Goal: Use online tool/utility: Utilize a website feature to perform a specific function

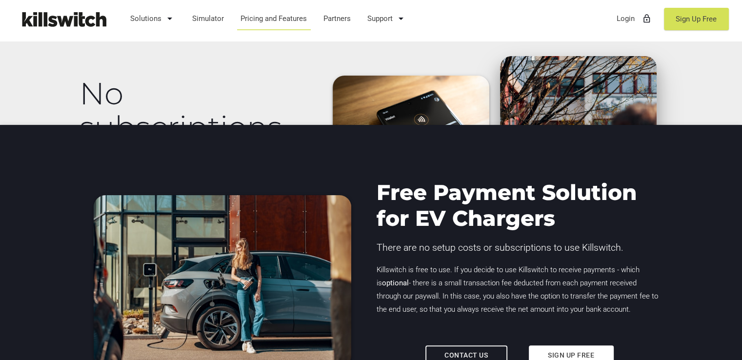
scroll to position [235, 0]
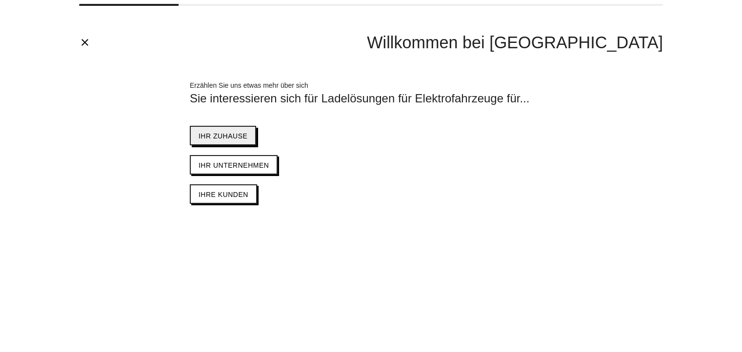
click at [233, 141] on button "Ihr Zuhause" at bounding box center [223, 136] width 66 height 20
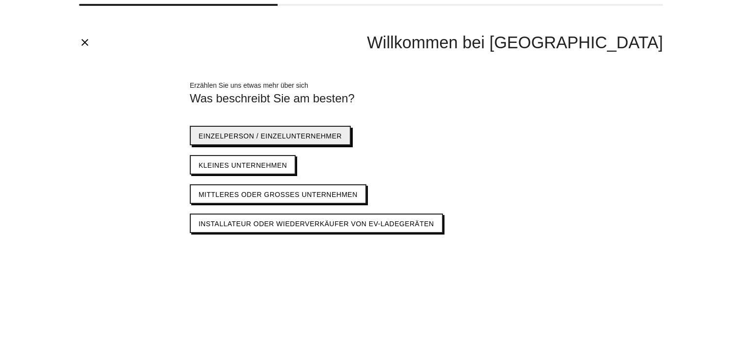
click at [262, 134] on span "Einzelperson / Einzelunternehmer" at bounding box center [271, 136] width 144 height 8
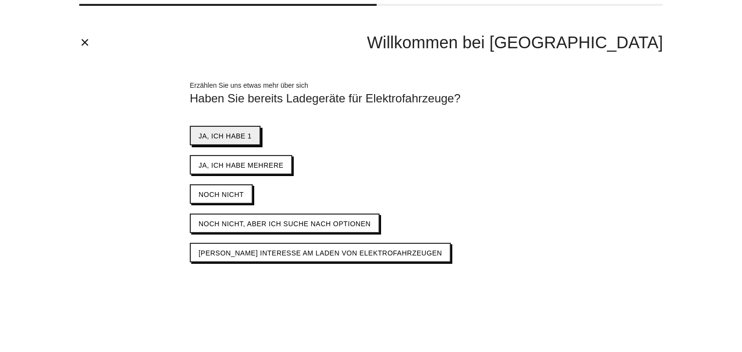
click at [216, 135] on span "Ja, ich habe 1" at bounding box center [225, 136] width 53 height 8
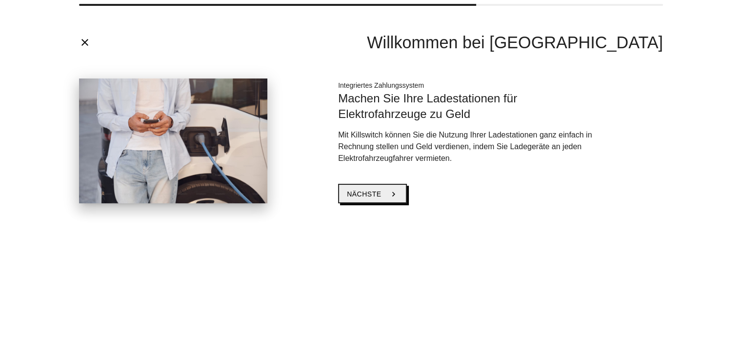
click at [365, 190] on span "Nächste" at bounding box center [364, 194] width 34 height 8
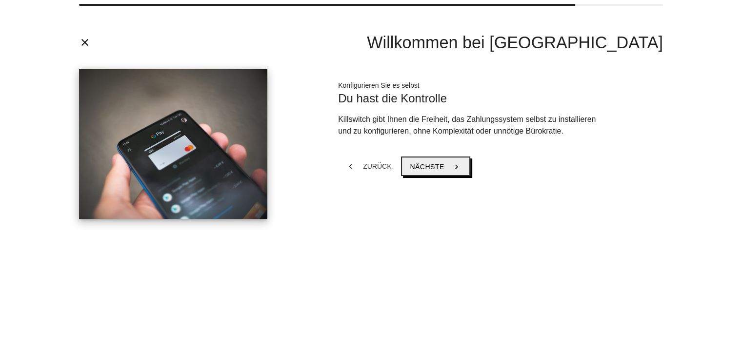
click at [426, 168] on span "Nächste" at bounding box center [427, 167] width 34 height 8
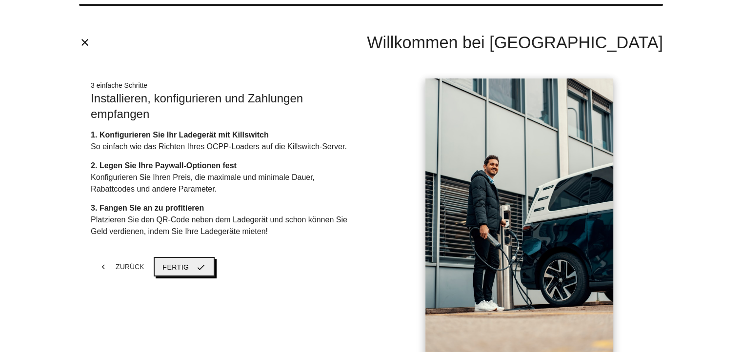
click at [174, 265] on span "Fertig" at bounding box center [176, 268] width 26 height 8
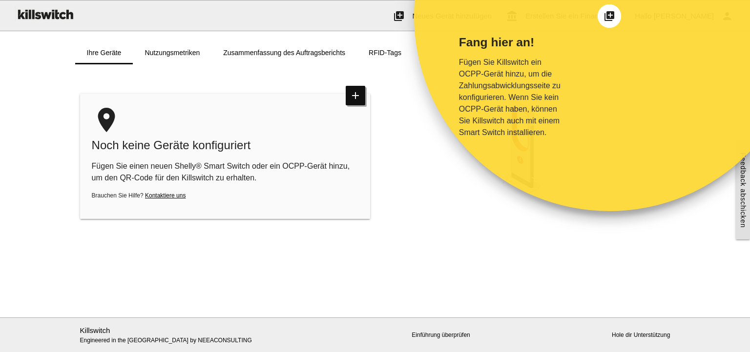
click at [508, 237] on main "Fang hier an! Fügen Sie Killswitch ein OCPP-Gerät hinzu, um die Zahlungsabwickl…" at bounding box center [375, 190] width 750 height 253
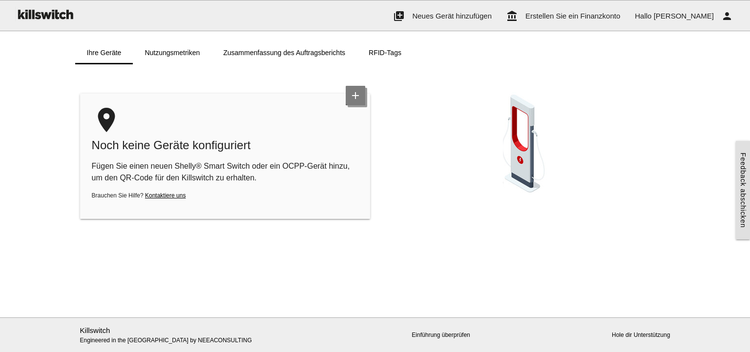
click at [359, 90] on icon "add" at bounding box center [356, 96] width 20 height 20
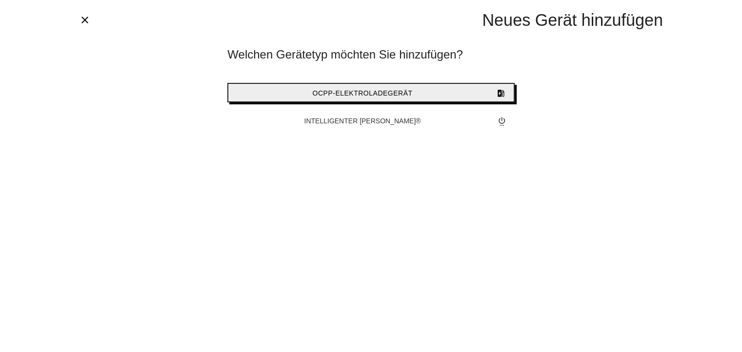
click at [371, 90] on span "OCPP-Elektroladegerät" at bounding box center [362, 93] width 100 height 8
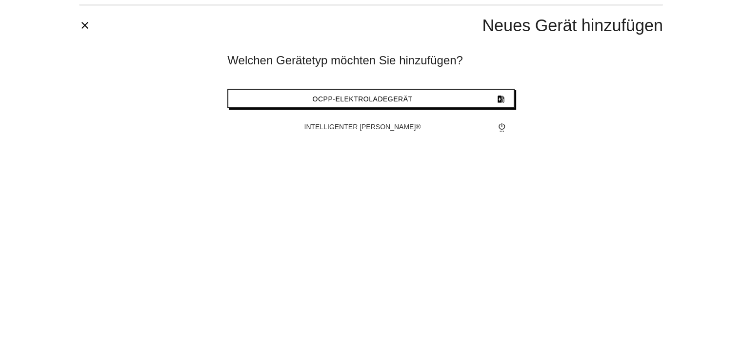
type input "*******"
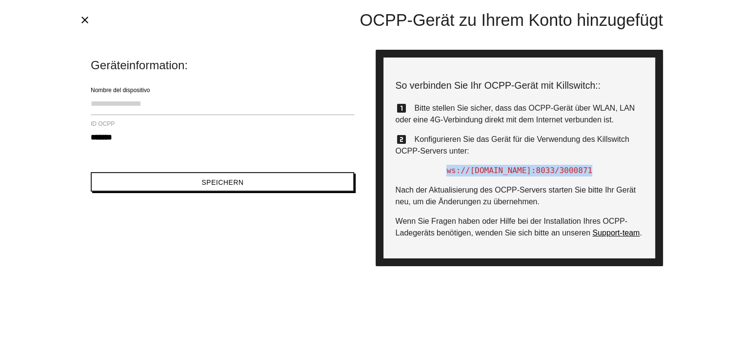
drag, startPoint x: 610, startPoint y: 172, endPoint x: 431, endPoint y: 173, distance: 178.2
click at [431, 173] on p "ws://bridge1.killswitch.cc:8033 /3000871" at bounding box center [519, 171] width 248 height 12
copy p "ws://bridge1.killswitch.cc:8033 /3000871"
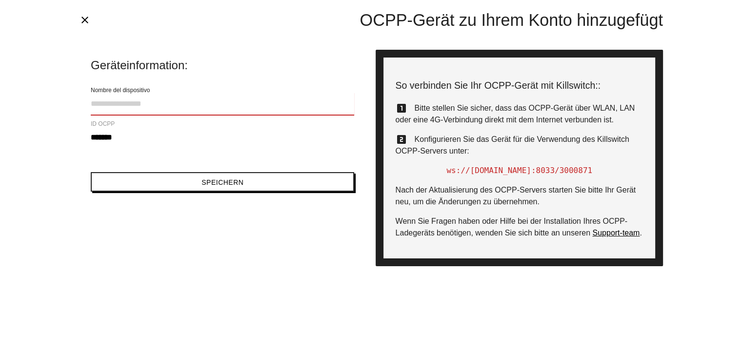
click at [164, 110] on input "Nombre del dispositivo" at bounding box center [223, 104] width 264 height 22
type input "**********"
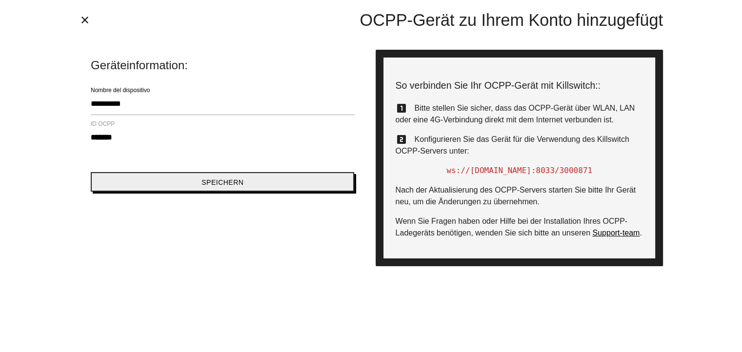
click at [215, 186] on button "Speichern" at bounding box center [223, 182] width 264 height 20
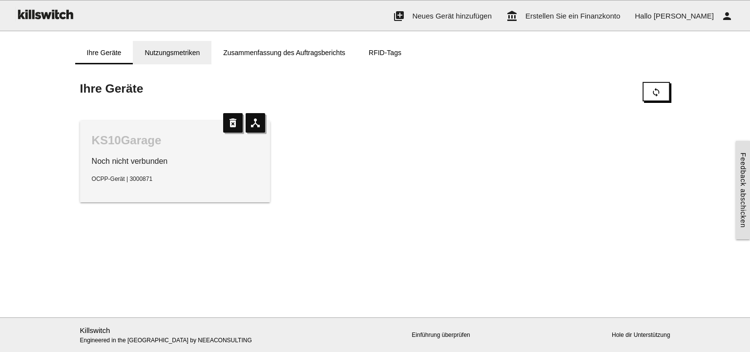
click at [161, 56] on link "Nutzungsmetriken" at bounding box center [172, 52] width 79 height 23
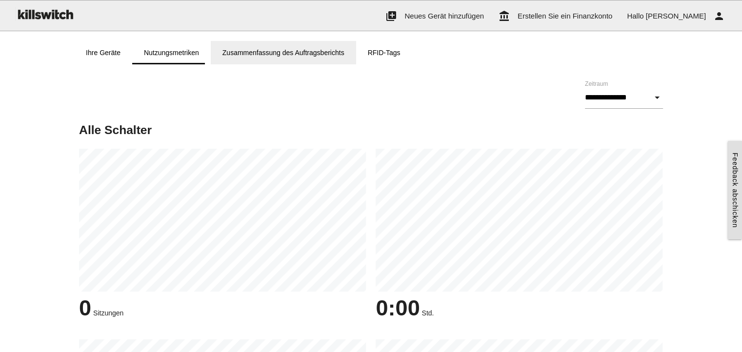
click at [268, 49] on link "Zusammenfassung des Auftragsberichts" at bounding box center [283, 52] width 145 height 23
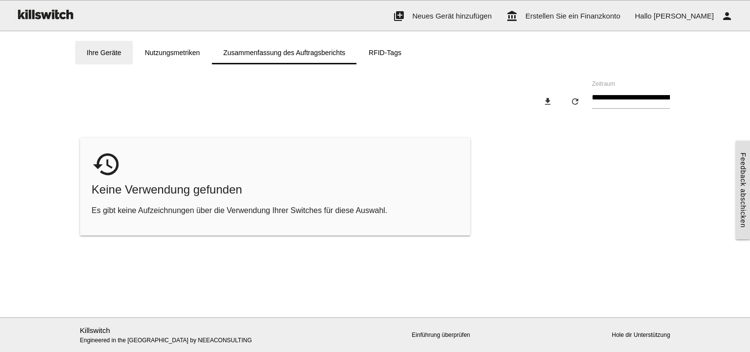
click at [100, 49] on link "Ihre Geräte" at bounding box center [104, 52] width 58 height 23
